Goal: Information Seeking & Learning: Find specific fact

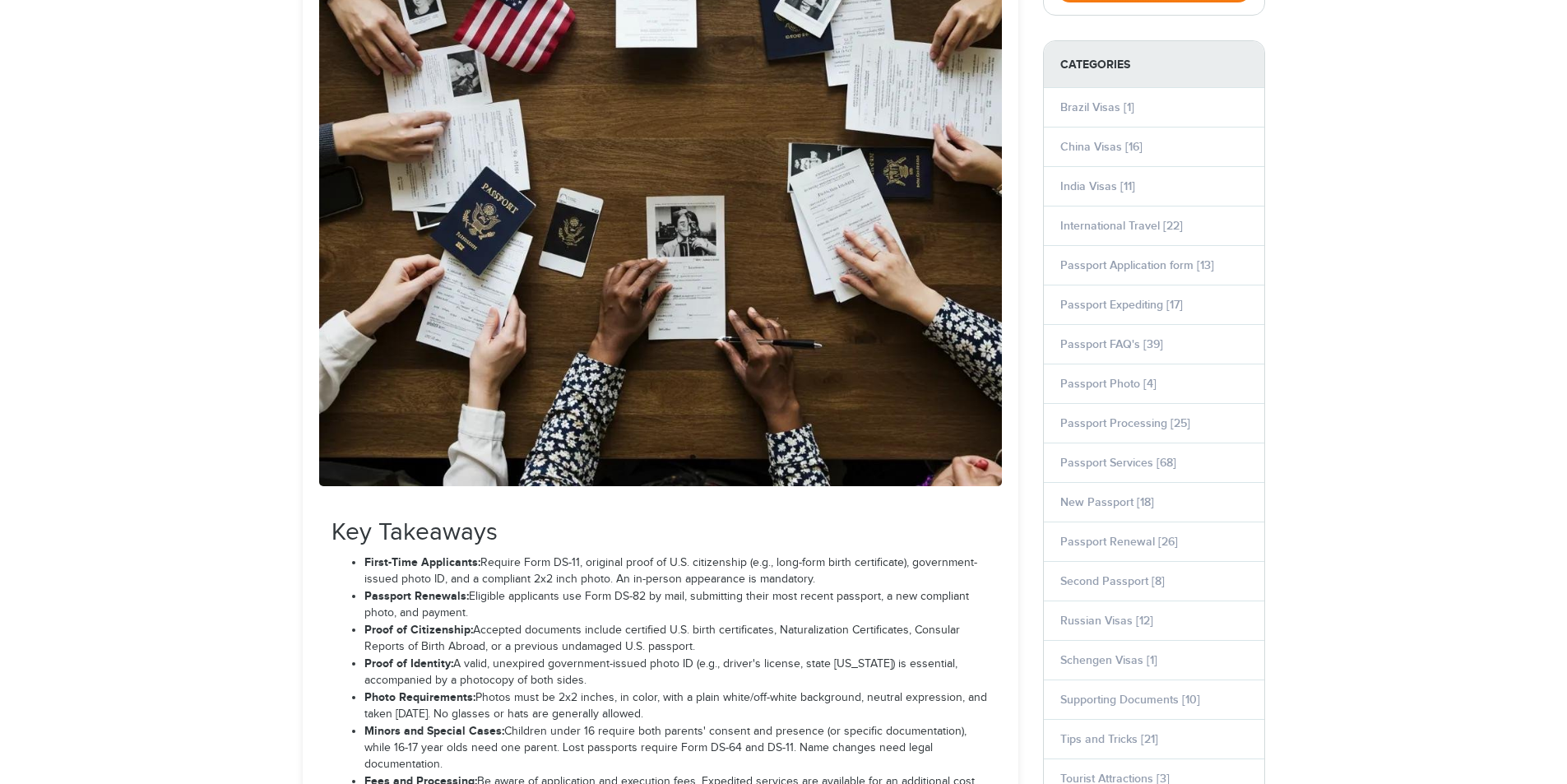
scroll to position [576, 0]
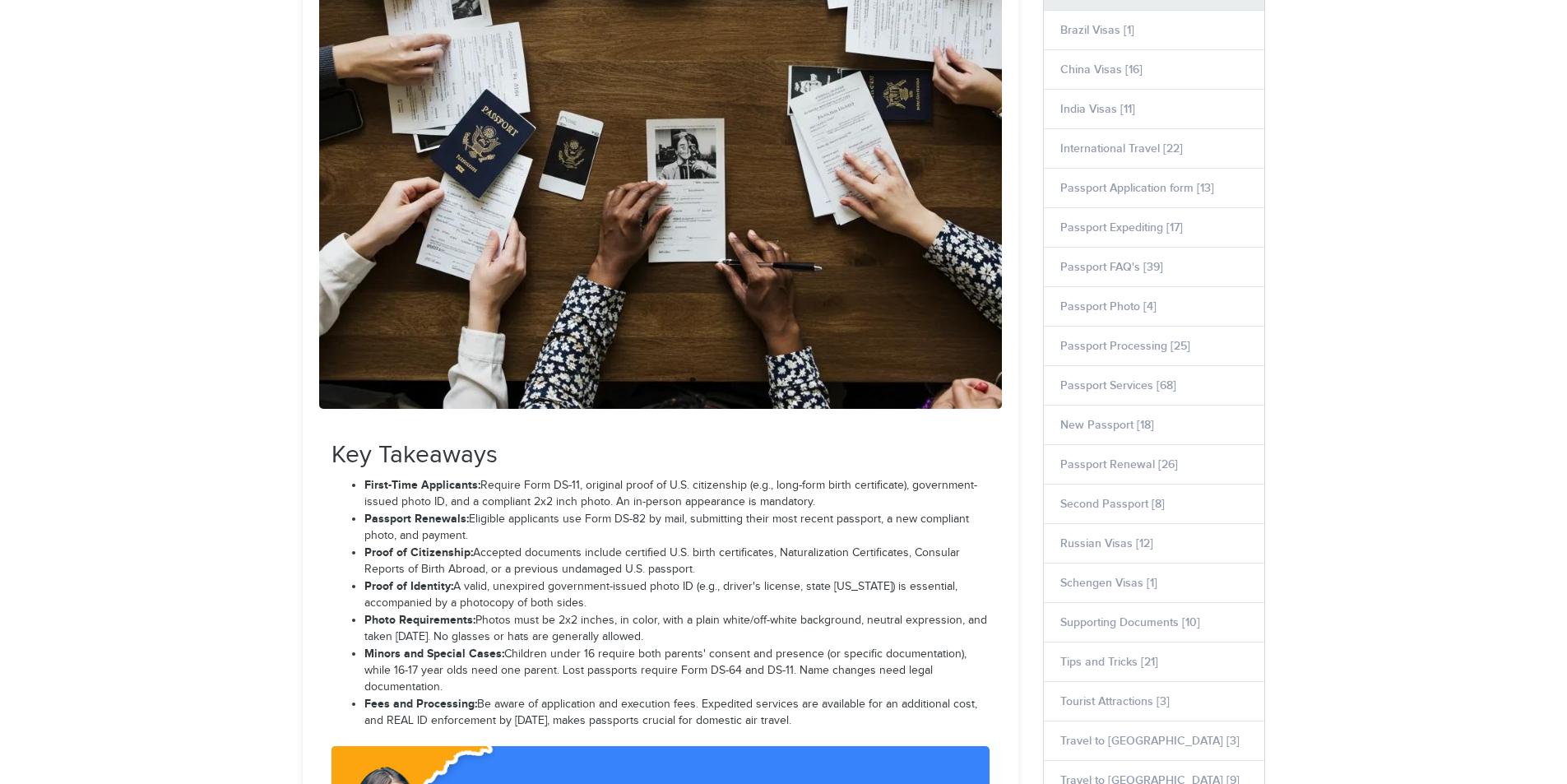
select select "**********"
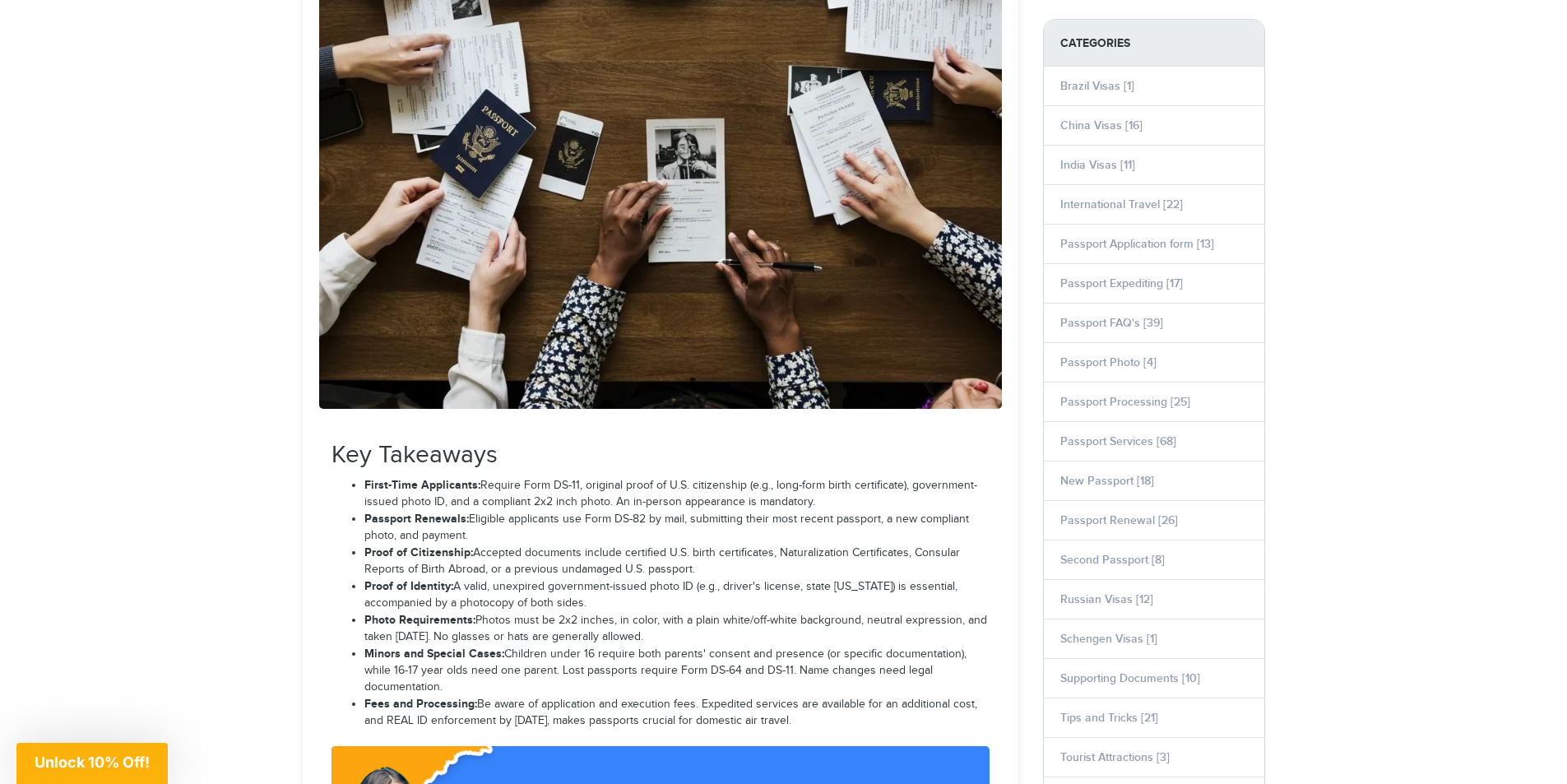
scroll to position [0, 0]
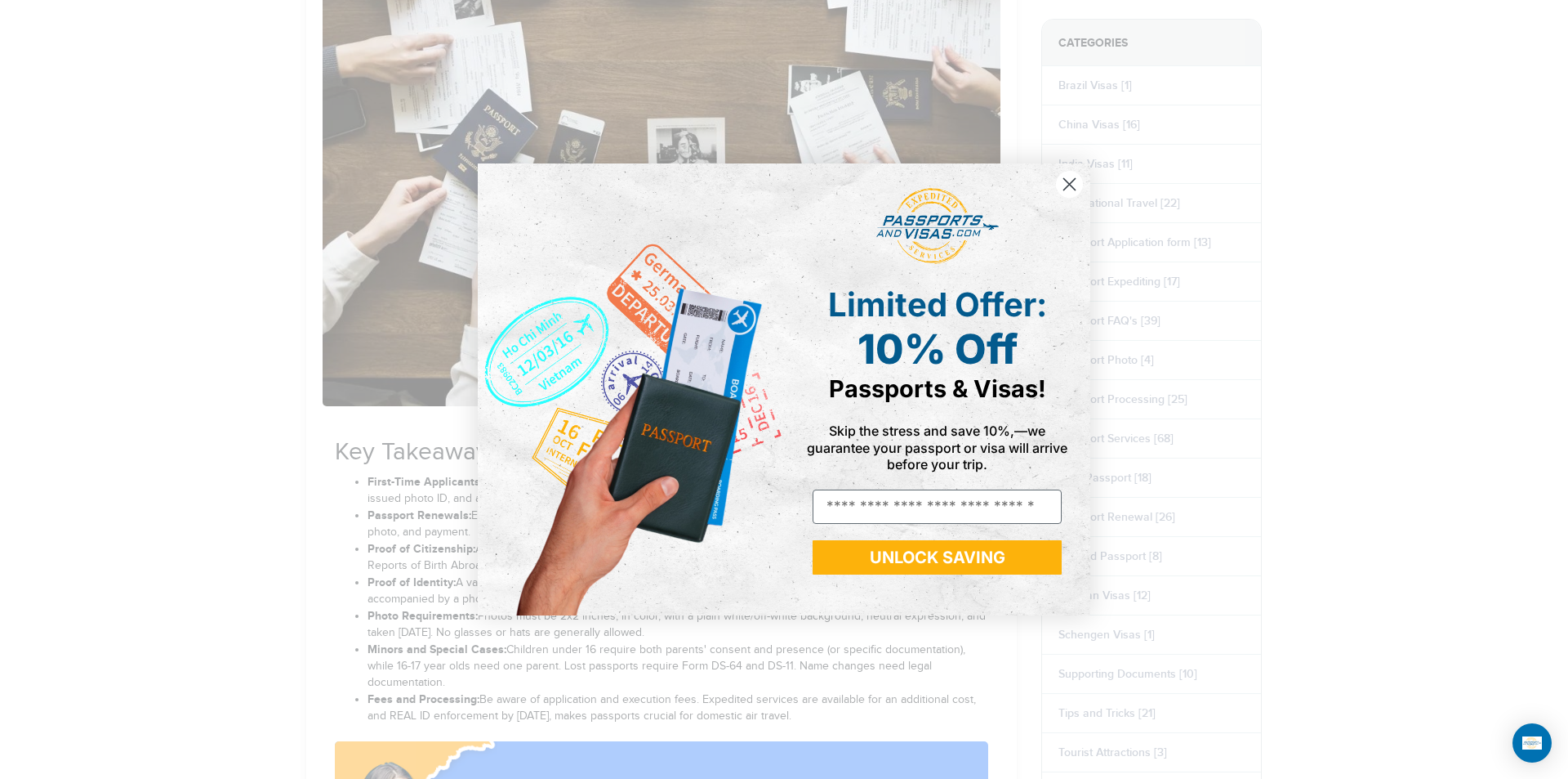
click at [1067, 184] on circle "Close dialog" at bounding box center [1069, 184] width 27 height 27
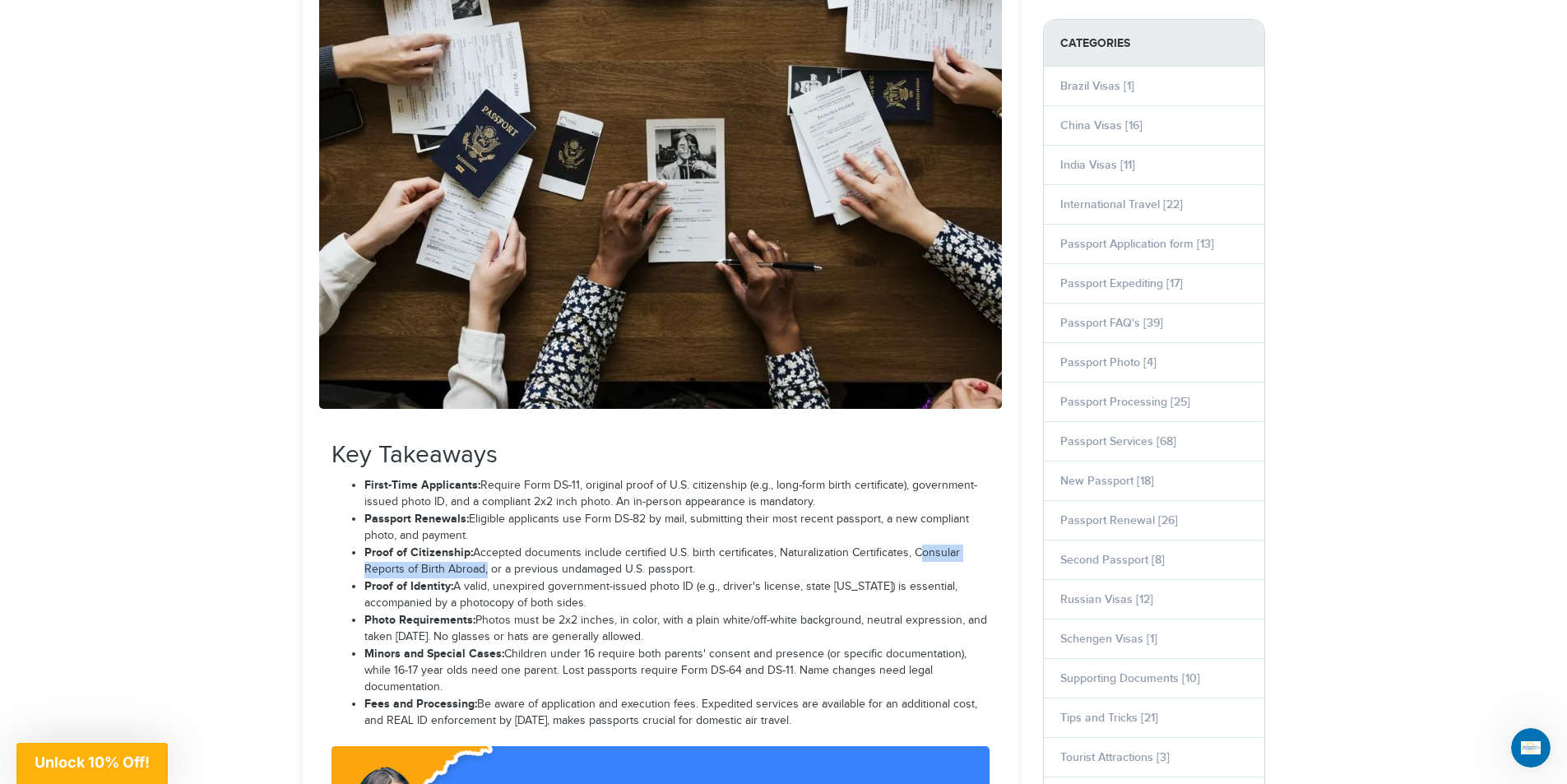
drag, startPoint x: 912, startPoint y: 554, endPoint x: 481, endPoint y: 570, distance: 431.3
click at [481, 570] on li "Proof of Citizenship: Accepted documents include certified U.S. birth certifica…" at bounding box center [677, 561] width 625 height 34
copy li "Consular Reports of Birth Abroad"
drag, startPoint x: 809, startPoint y: 567, endPoint x: 847, endPoint y: 554, distance: 40.2
click at [812, 565] on li "Proof of Citizenship: Accepted documents include certified U.S. birth certifica…" at bounding box center [677, 561] width 625 height 34
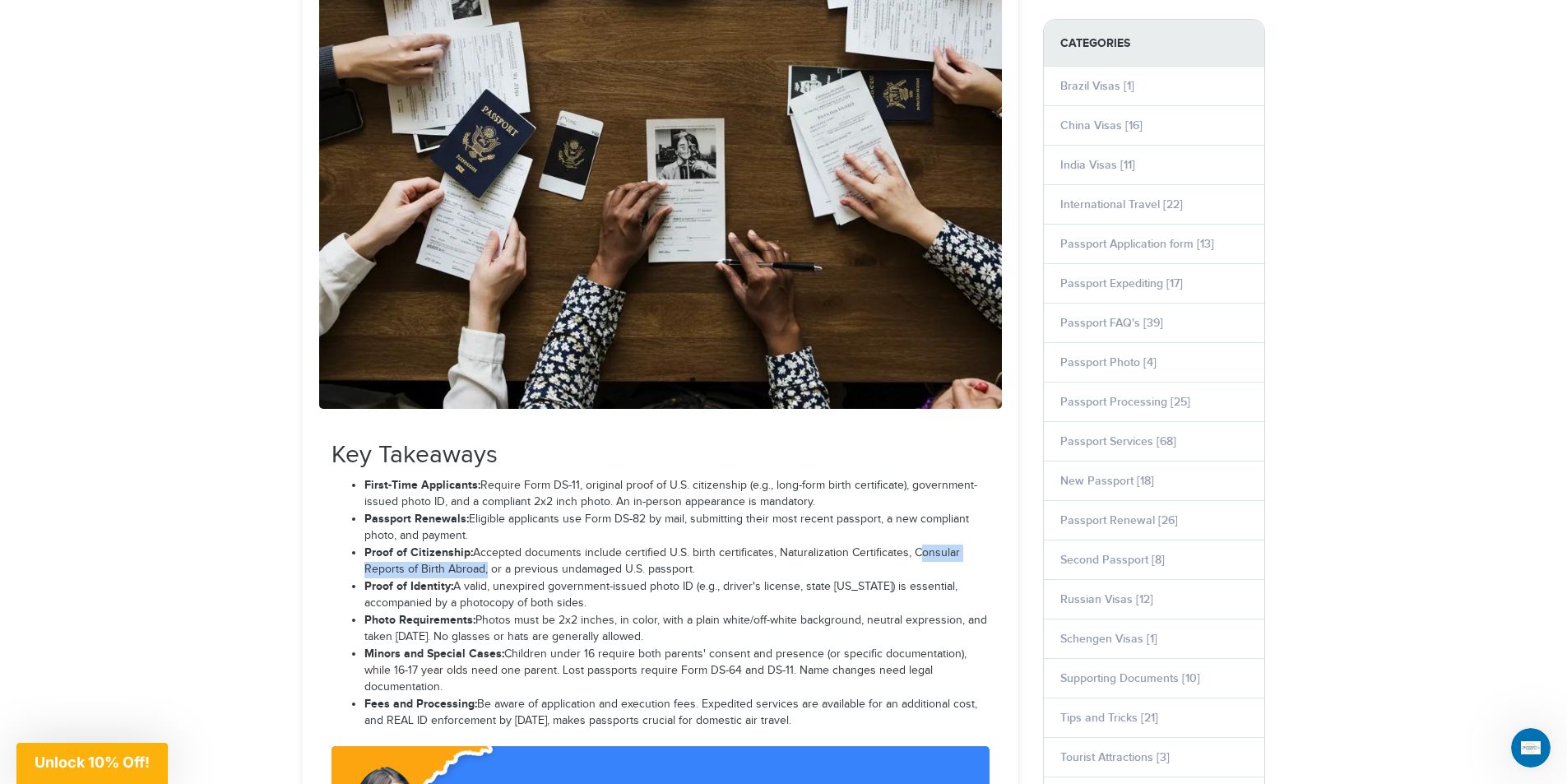
drag, startPoint x: 911, startPoint y: 549, endPoint x: 483, endPoint y: 565, distance: 428.3
click at [483, 565] on li "Proof of Citizenship: Accepted documents include certified U.S. birth certifica…" at bounding box center [677, 561] width 625 height 34
copy li "Consular Reports of Birth Abroad"
